Goal: Task Accomplishment & Management: Complete application form

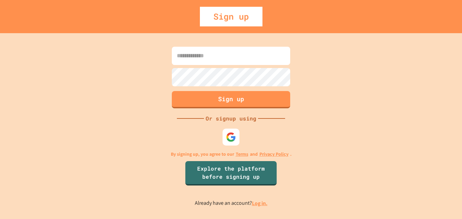
click at [215, 58] on input at bounding box center [231, 56] width 118 height 18
type input "**********"
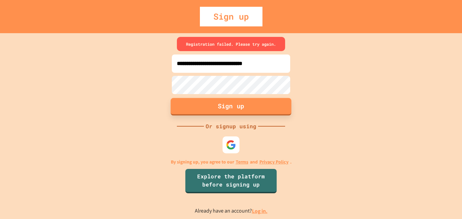
click at [255, 105] on button "Sign up" at bounding box center [231, 107] width 121 height 18
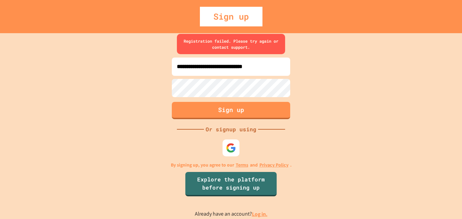
click at [259, 211] on link "Log in." at bounding box center [260, 213] width 16 height 7
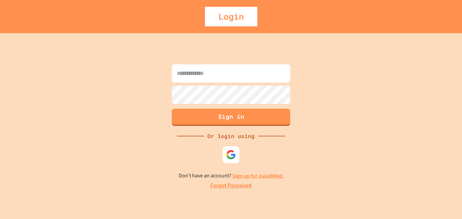
type input "**********"
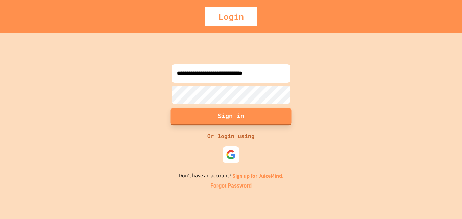
click at [259, 120] on button "Sign in" at bounding box center [231, 117] width 121 height 18
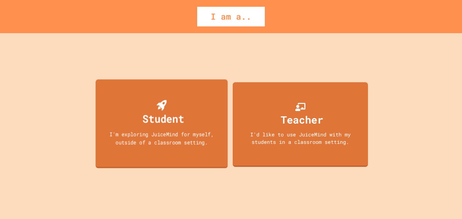
click at [179, 134] on div "I'm exploring JuiceMind for myself, outside of a classroom setting." at bounding box center [161, 138] width 119 height 16
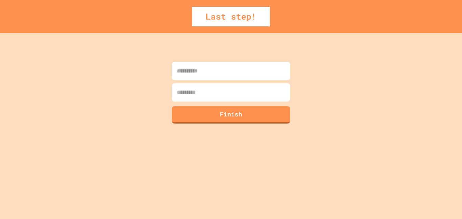
click at [207, 78] on input at bounding box center [231, 71] width 118 height 18
type input "********"
click at [210, 93] on input at bounding box center [231, 92] width 118 height 18
type input "*******"
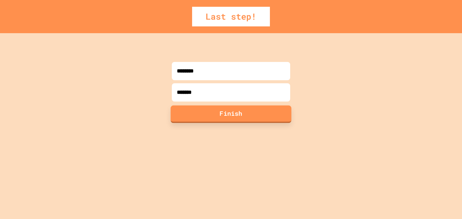
click at [216, 112] on button "Finish" at bounding box center [231, 114] width 121 height 18
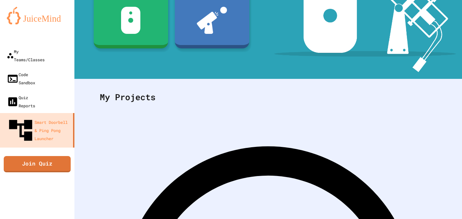
scroll to position [115, 0]
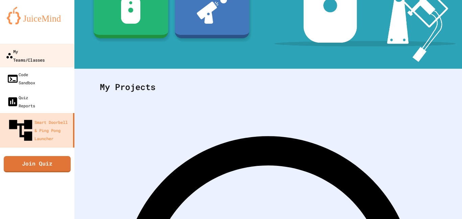
click at [45, 50] on div "My Teams/Classes" at bounding box center [25, 55] width 39 height 17
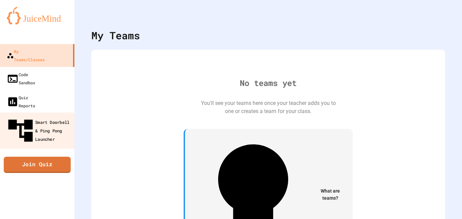
click at [52, 116] on div "Smart Doorbell & Ping Pong Launcher" at bounding box center [39, 130] width 67 height 29
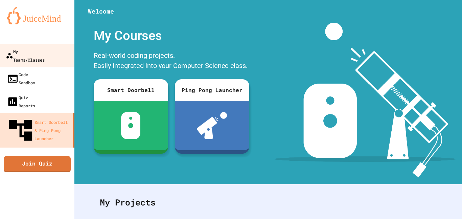
click at [27, 53] on div "My Teams/Classes" at bounding box center [25, 55] width 39 height 17
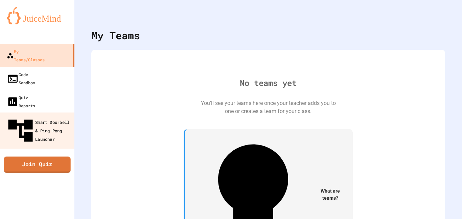
click at [42, 116] on div "Smart Doorbell & Ping Pong Launcher" at bounding box center [39, 130] width 67 height 29
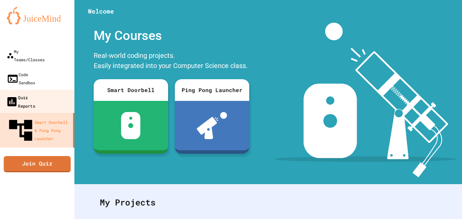
click at [35, 93] on div "Quiz Reports" at bounding box center [20, 101] width 29 height 17
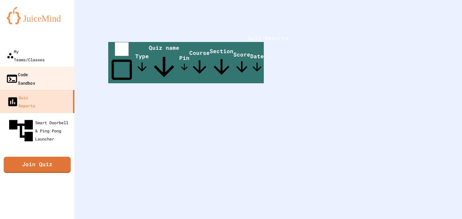
click at [44, 72] on link "Code Sandbox" at bounding box center [37, 79] width 77 height 24
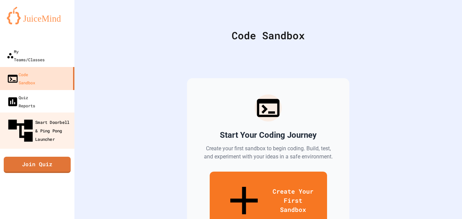
click at [49, 116] on div "Smart Doorbell & Ping Pong Launcher" at bounding box center [39, 130] width 67 height 29
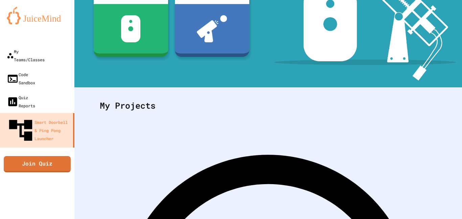
scroll to position [115, 0]
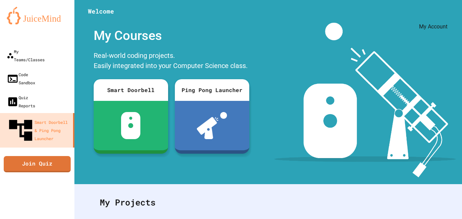
click at [442, 17] on icon "My Account" at bounding box center [442, 17] width 0 height 0
click at [301, 219] on div at bounding box center [231, 219] width 462 height 0
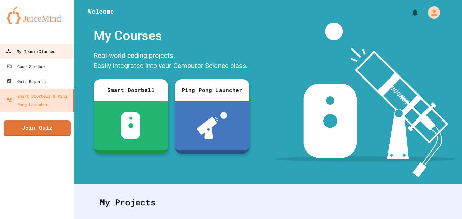
click at [61, 47] on link "My Teams/Classes" at bounding box center [37, 51] width 77 height 15
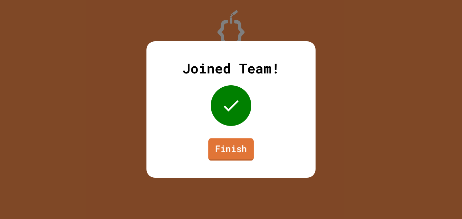
click at [241, 146] on link "Finish" at bounding box center [230, 149] width 45 height 22
